Goal: Obtain resource: Download file/media

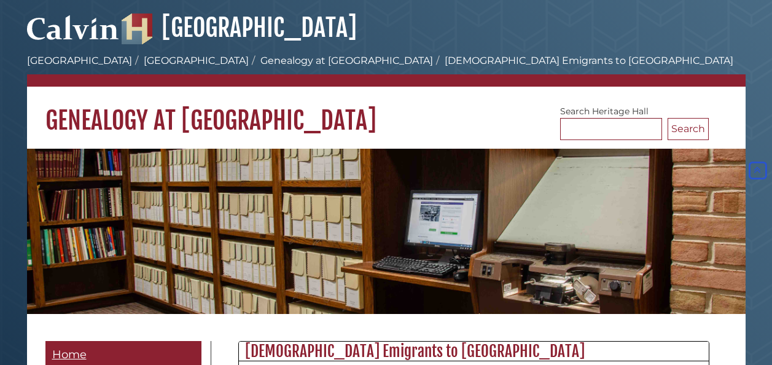
scroll to position [485, 0]
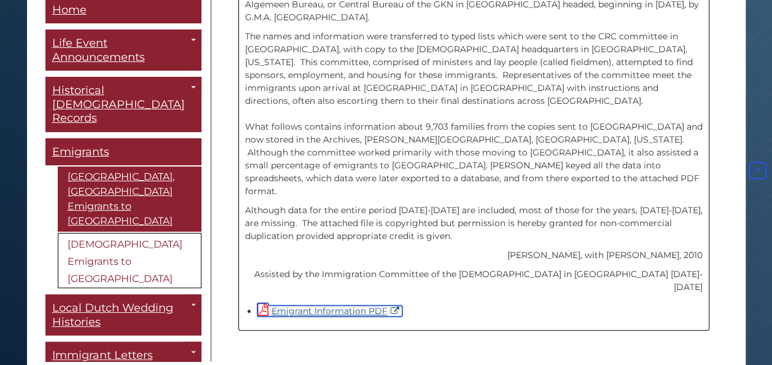
click at [335, 305] on link "Emigrant Information PDF" at bounding box center [329, 310] width 145 height 11
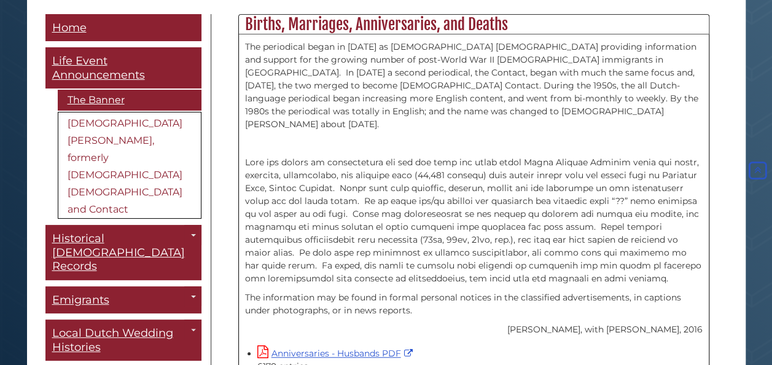
scroll to position [430, 0]
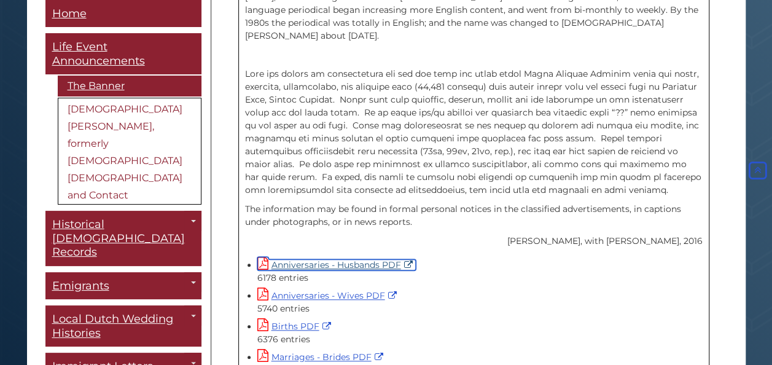
click at [297, 259] on link "Anniversaries - Husbands PDF" at bounding box center [336, 264] width 158 height 11
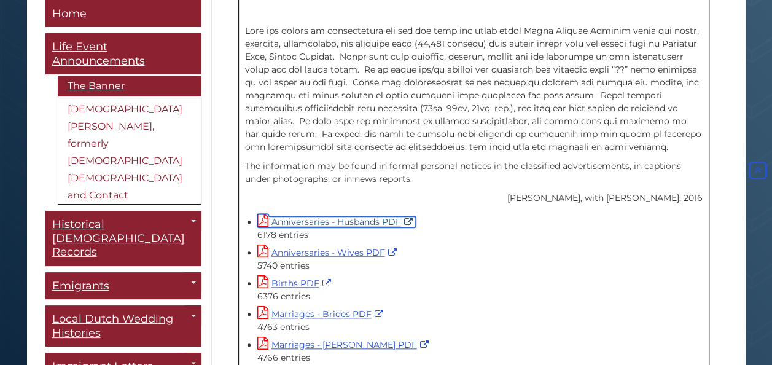
scroll to position [491, 0]
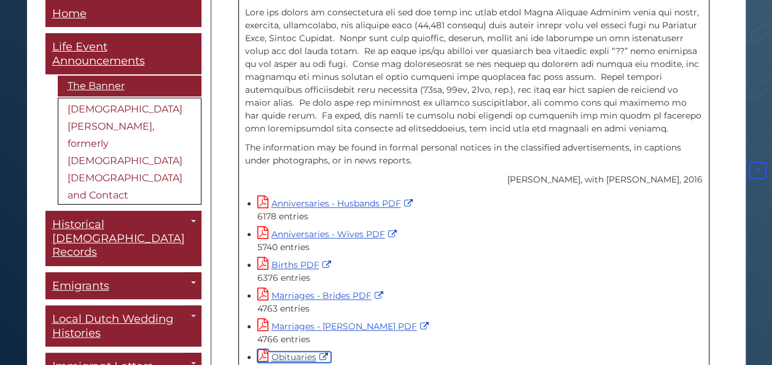
click at [286, 351] on link "Obituaries" at bounding box center [294, 356] width 74 height 11
